Goal: Obtain resource: Obtain resource

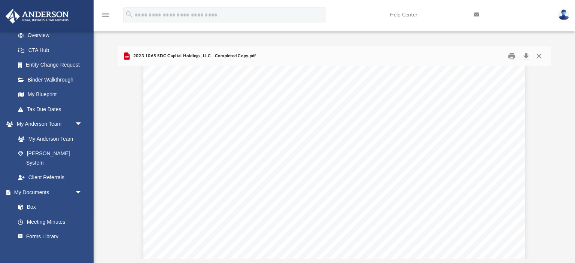
scroll to position [1088, 0]
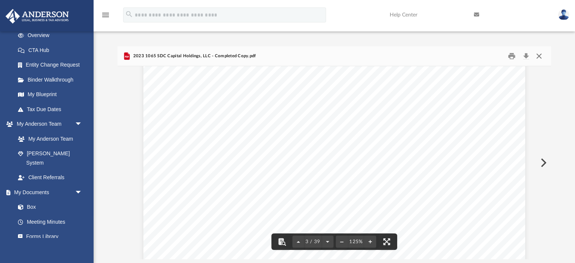
click at [538, 59] on button "Close" at bounding box center [538, 56] width 13 height 12
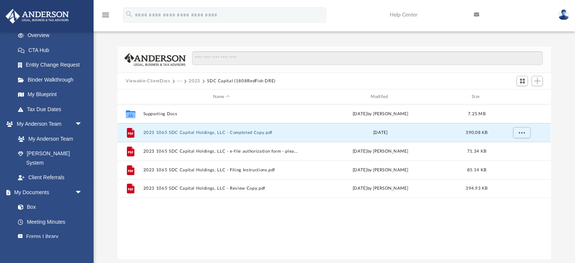
click at [180, 81] on button "···" at bounding box center [179, 81] width 5 height 7
click at [186, 95] on li "Tax" at bounding box center [184, 94] width 7 height 8
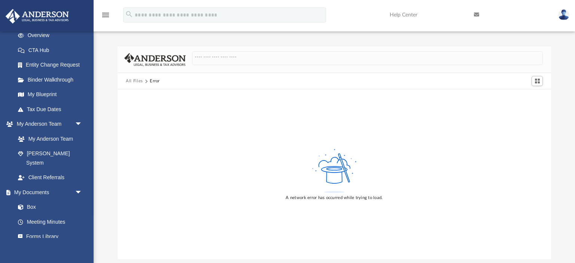
click at [129, 79] on button "All Files" at bounding box center [134, 81] width 17 height 7
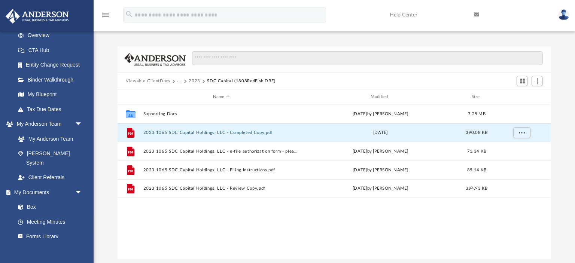
scroll to position [170, 432]
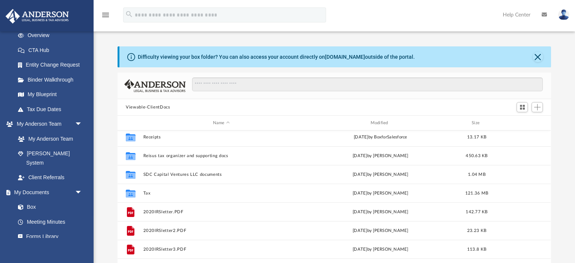
scroll to position [79, 0]
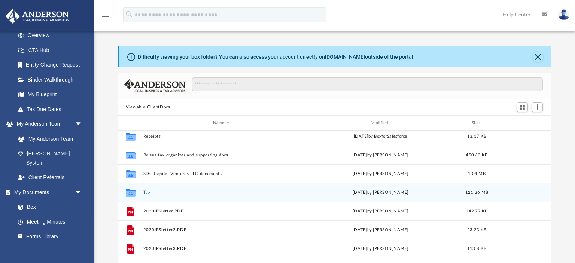
click at [149, 191] on button "Tax" at bounding box center [221, 192] width 156 height 5
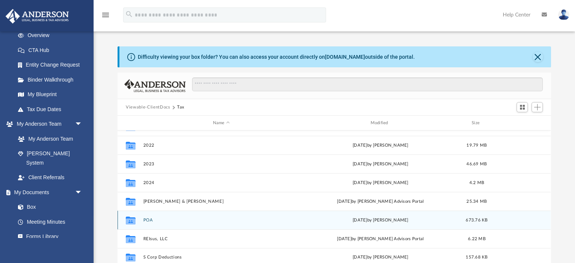
scroll to position [0, 0]
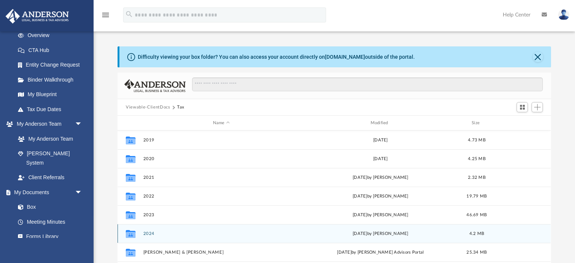
click at [148, 234] on button "2024" at bounding box center [221, 233] width 156 height 5
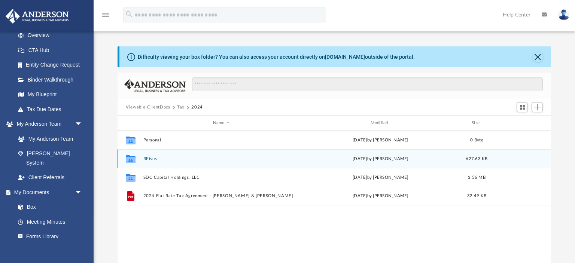
click at [150, 159] on button "REisus" at bounding box center [221, 158] width 156 height 5
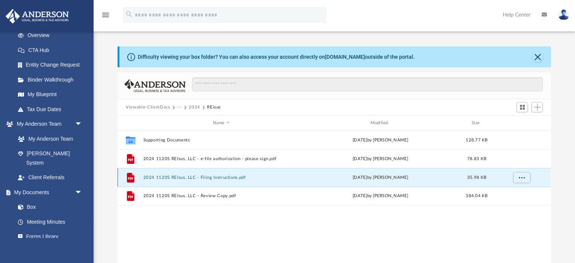
click at [162, 179] on button "2024 1120S REIsus, LLC - Filing Instructions.pdf" at bounding box center [221, 177] width 156 height 5
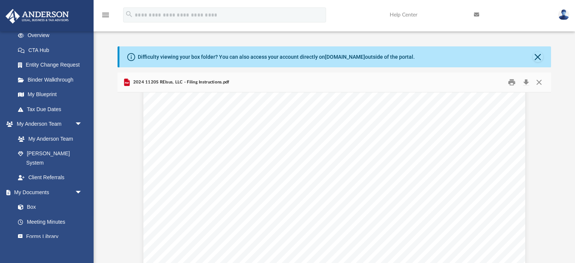
scroll to position [242, 0]
drag, startPoint x: 186, startPoint y: 138, endPoint x: 244, endPoint y: 139, distance: 58.0
click at [244, 139] on div "August 4, 2025 REIsus, LLC 3225 MCLEOD DRIVE, SUITE 100 LAS VEGAS, NV 89121 REI…" at bounding box center [334, 103] width 382 height 494
drag, startPoint x: 266, startPoint y: 138, endPoint x: 258, endPoint y: 138, distance: 7.9
click at [254, 138] on span "https://tntap.tn.gov/eservices" at bounding box center [221, 138] width 66 height 6
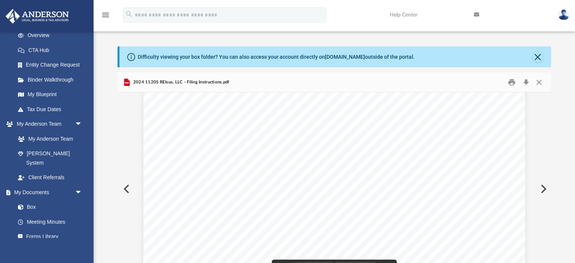
drag, startPoint x: 269, startPoint y: 137, endPoint x: 264, endPoint y: 137, distance: 4.5
click at [264, 137] on div "August 4, 2025 REIsus, LLC 3225 MCLEOD DRIVE, SUITE 100 LAS VEGAS, NV 89121 REI…" at bounding box center [334, 103] width 382 height 494
drag, startPoint x: 267, startPoint y: 137, endPoint x: 188, endPoint y: 135, distance: 79.0
click at [188, 135] on span "https://tntap.tn.gov/eservices" at bounding box center [221, 138] width 66 height 6
